Goal: Communication & Community: Answer question/provide support

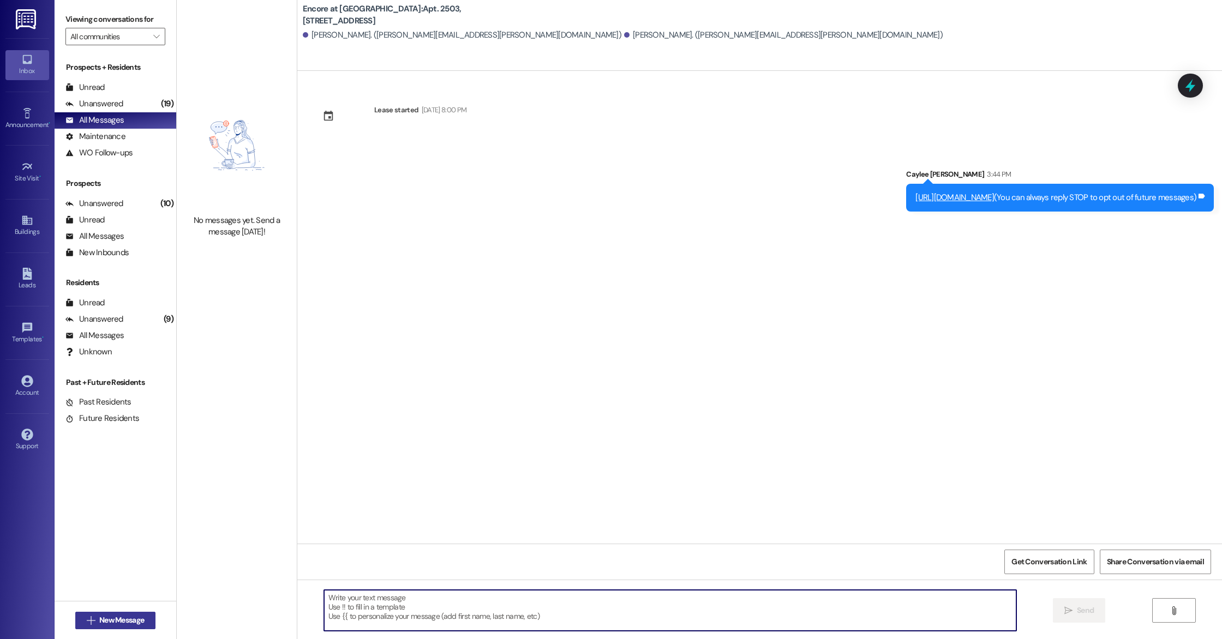
click at [130, 616] on span "New Message" at bounding box center [121, 620] width 45 height 11
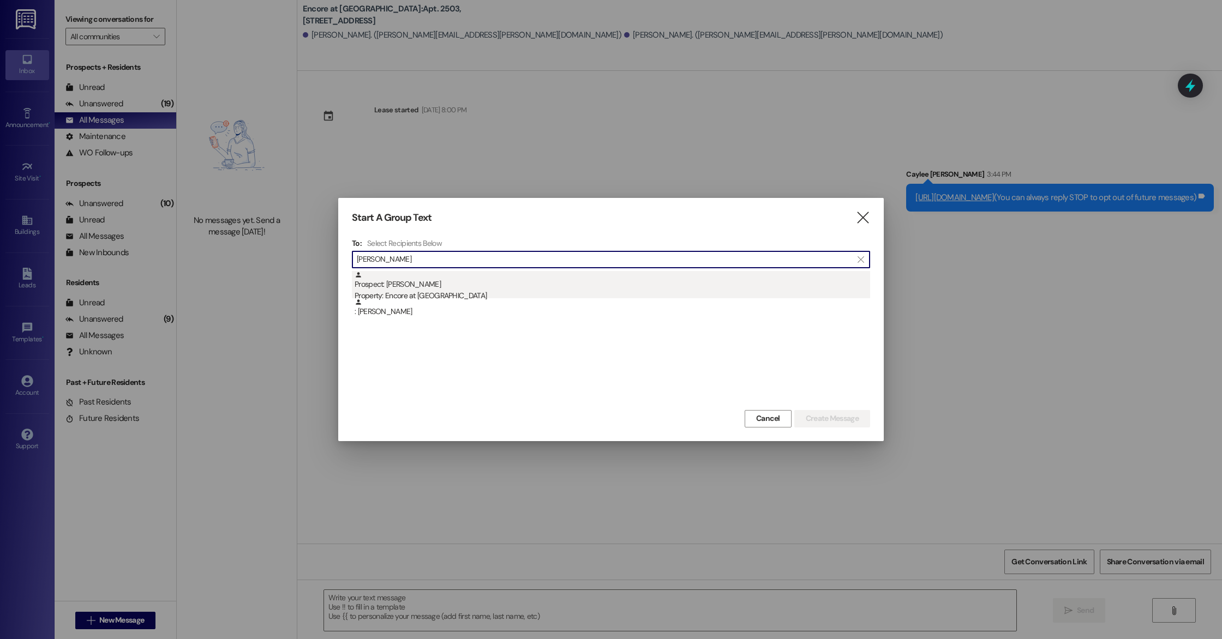
type input "[PERSON_NAME]"
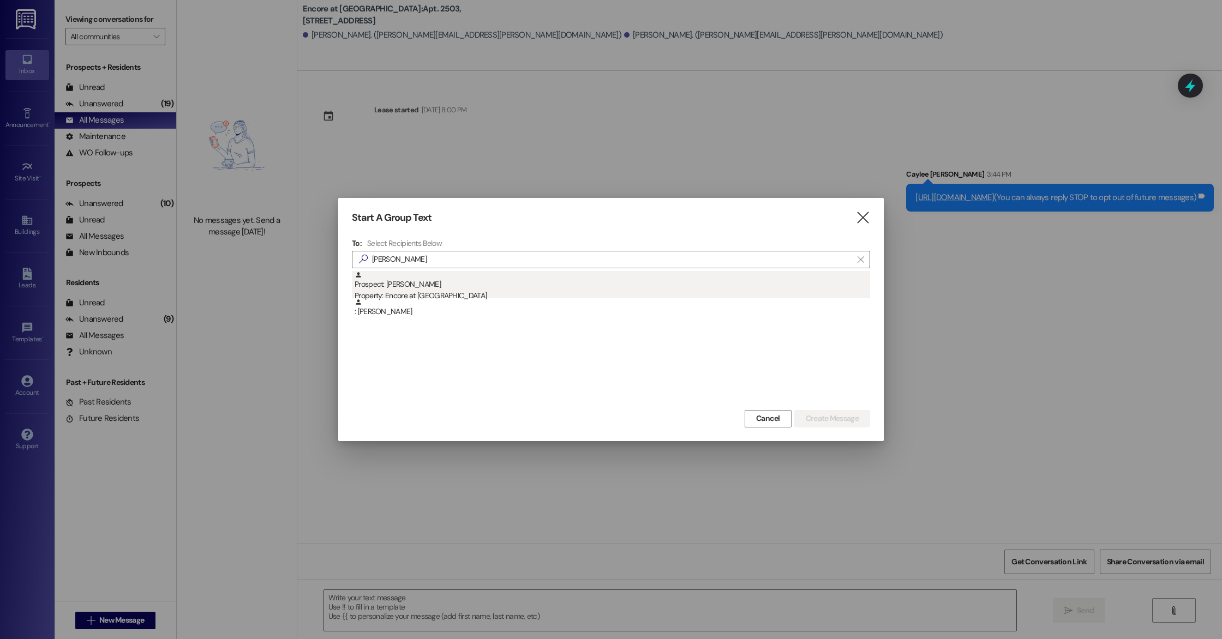
click at [441, 283] on div "Prospect: [PERSON_NAME] Property: Encore at [GEOGRAPHIC_DATA]" at bounding box center [613, 286] width 516 height 31
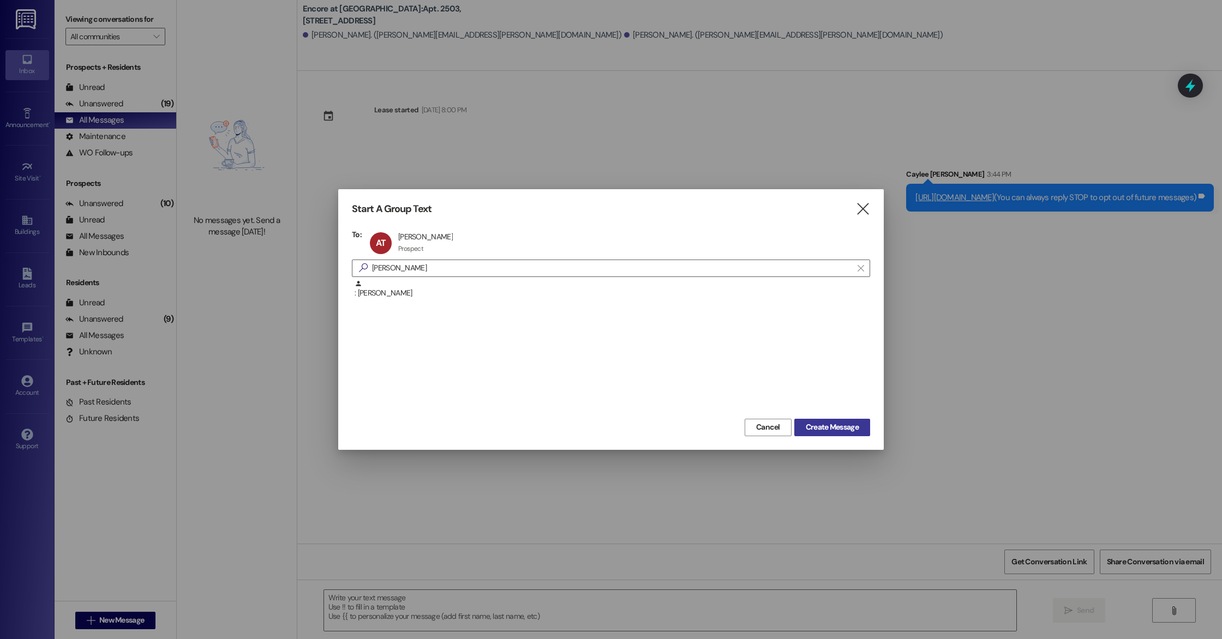
click at [836, 422] on span "Create Message" at bounding box center [832, 427] width 53 height 11
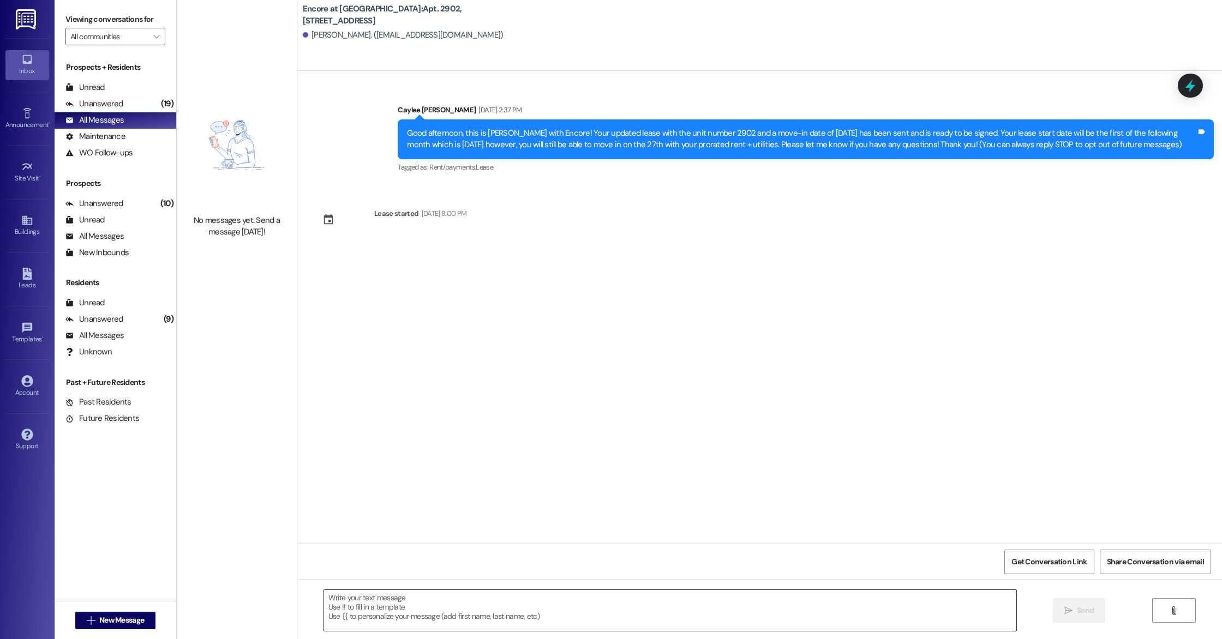
click at [726, 597] on textarea at bounding box center [670, 610] width 692 height 41
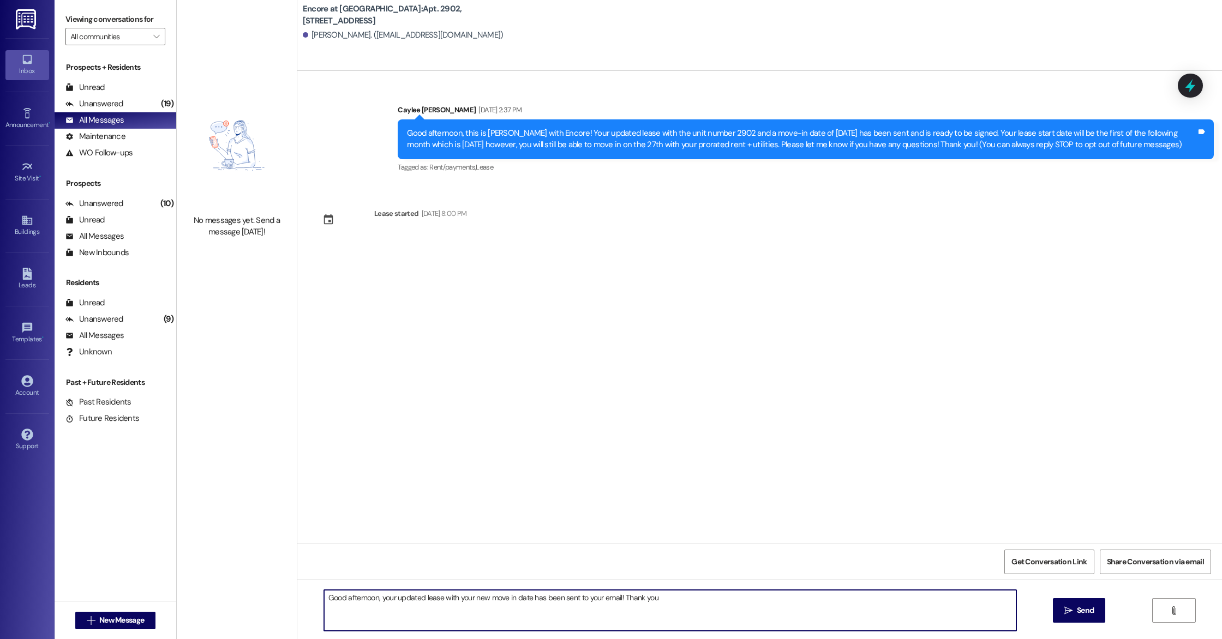
type textarea "Good afternoon, your updated lease with your new move in date has been sent to …"
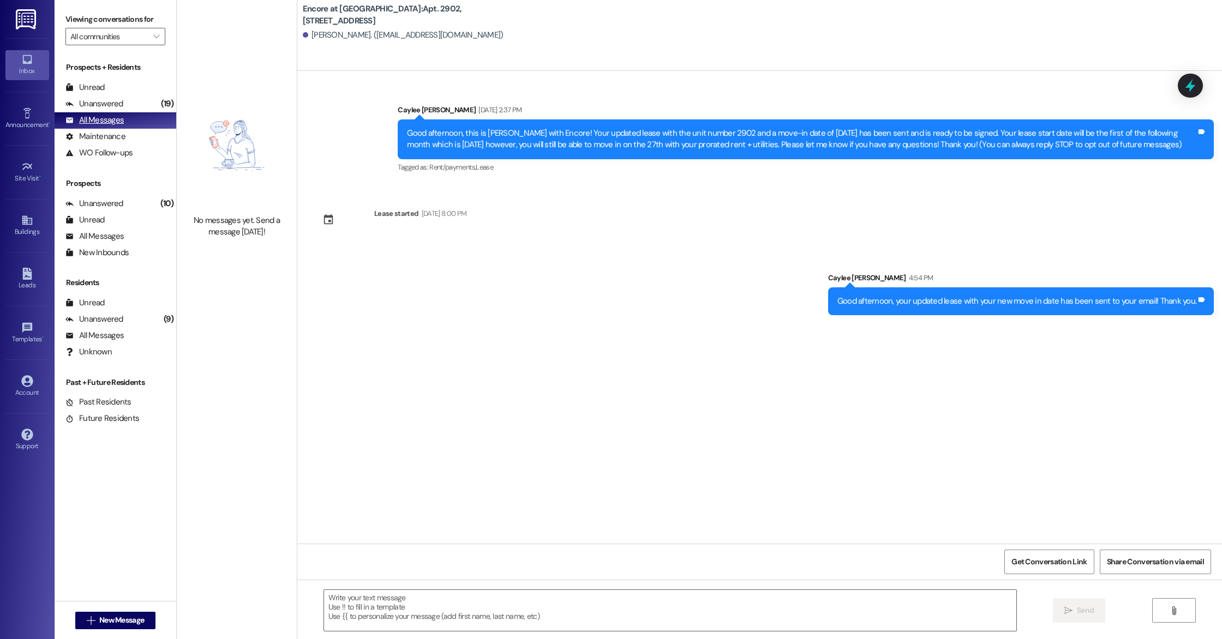
click at [109, 124] on div "All Messages" at bounding box center [94, 120] width 58 height 11
click at [112, 238] on div "All Messages" at bounding box center [94, 236] width 58 height 11
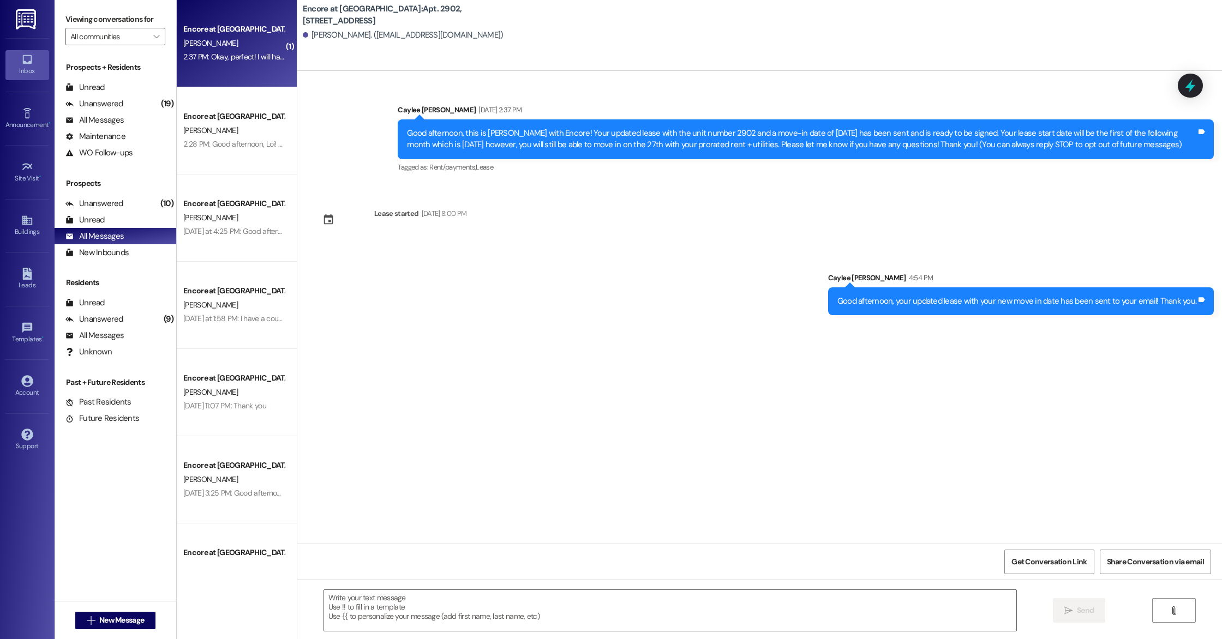
click at [215, 73] on div "Encore at [GEOGRAPHIC_DATA] [PERSON_NAME] 2:37 PM: Okay, perfect! I will have t…" at bounding box center [237, 43] width 120 height 87
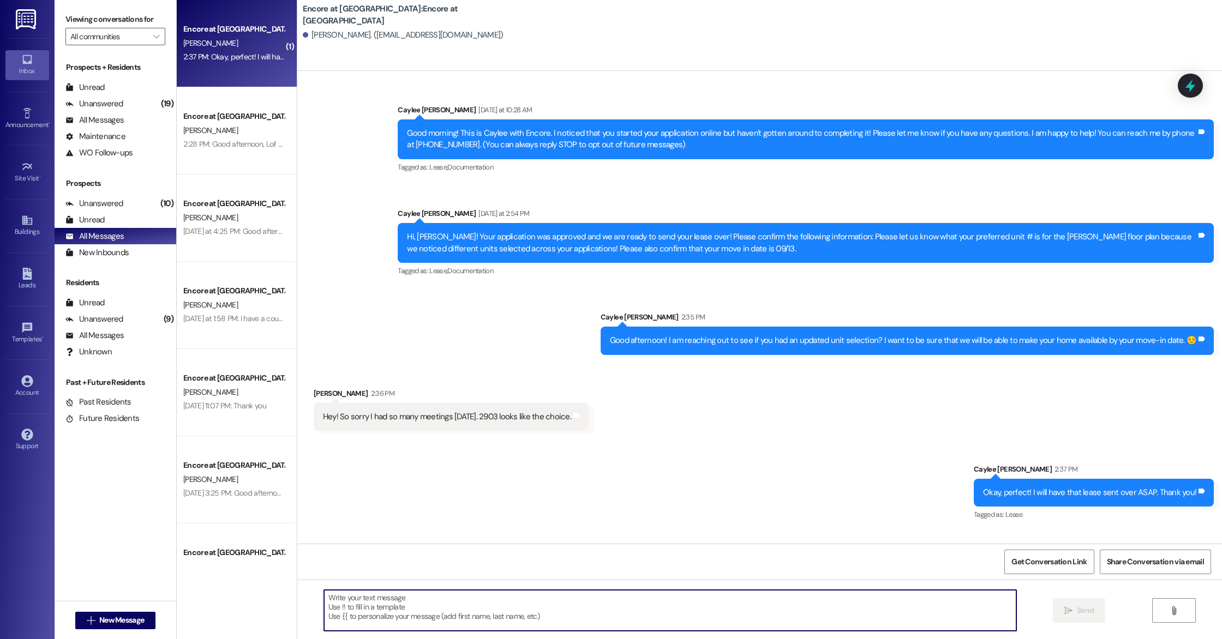
click at [543, 599] on textarea at bounding box center [670, 610] width 692 height 41
type textarea "The lease has been sent to both you and your guarantor! Thank you, and we look …"
click at [1062, 610] on span " Send" at bounding box center [1079, 610] width 34 height 11
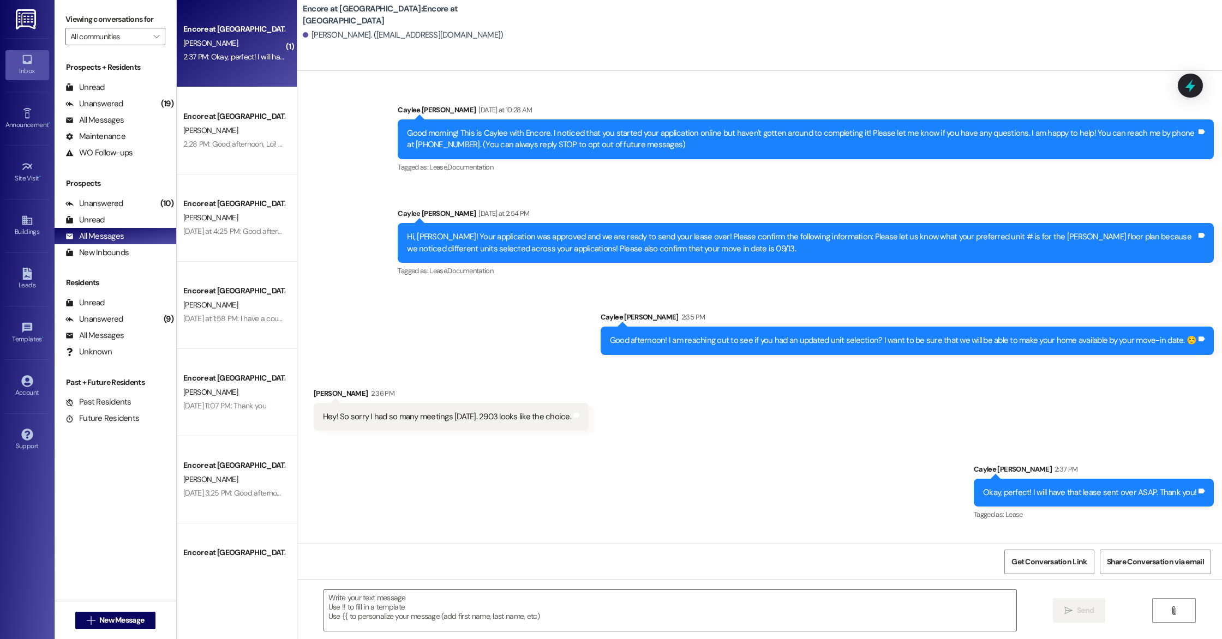
scroll to position [64, 0]
